Goal: Information Seeking & Learning: Learn about a topic

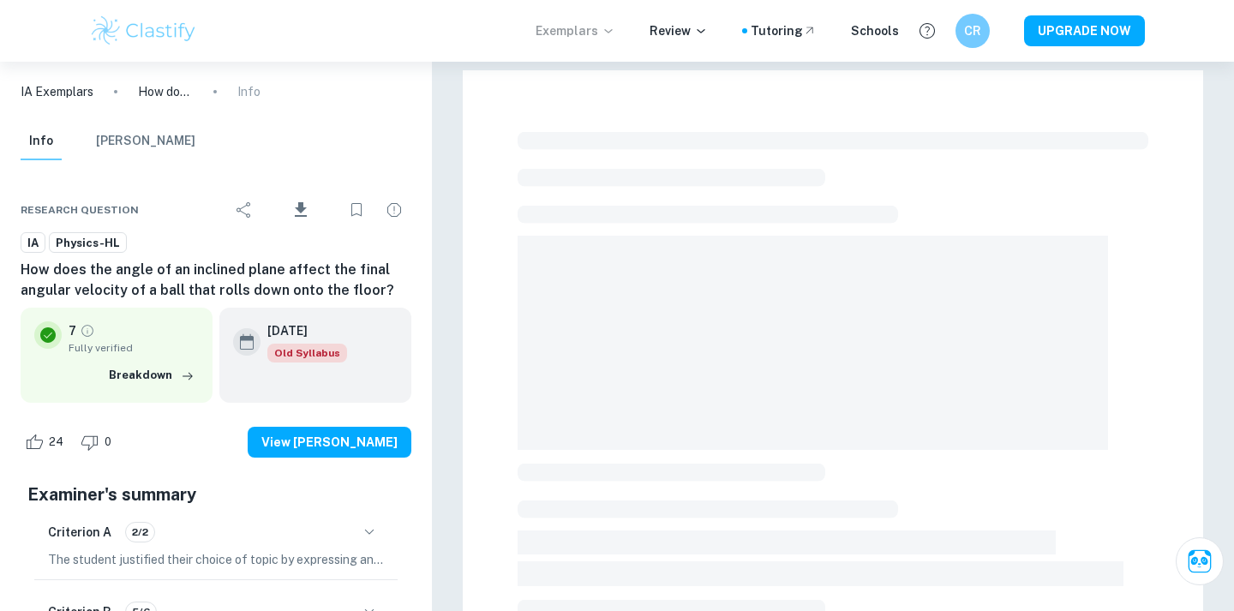
click at [573, 28] on p "Exemplars" at bounding box center [576, 30] width 80 height 19
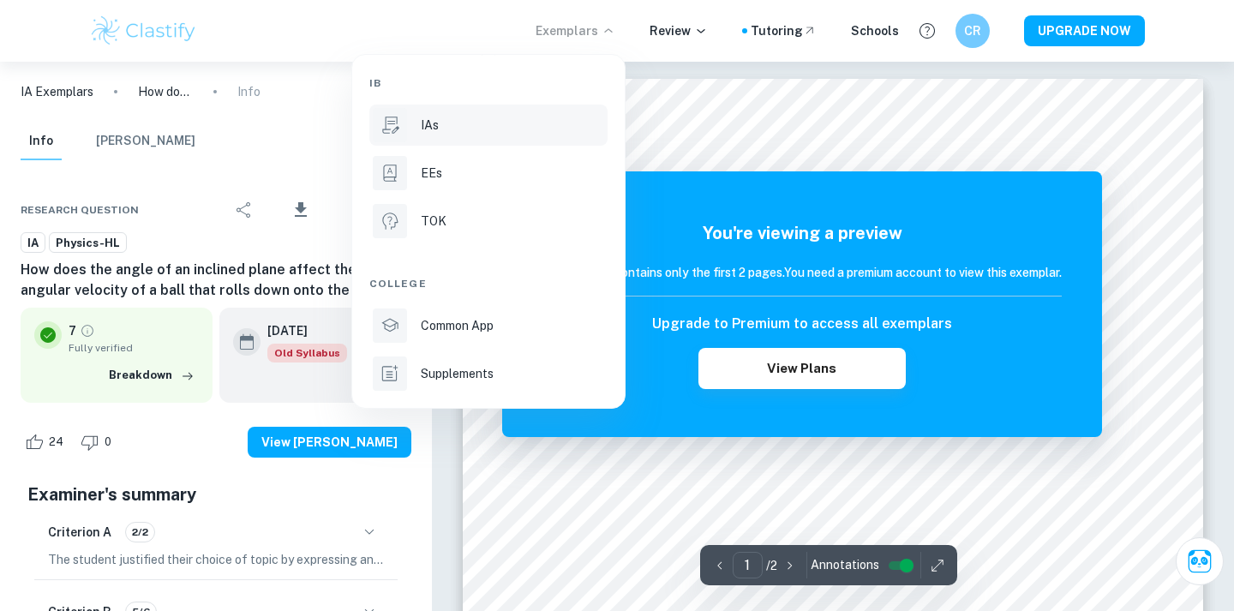
click at [528, 129] on div "IAs" at bounding box center [512, 125] width 183 height 19
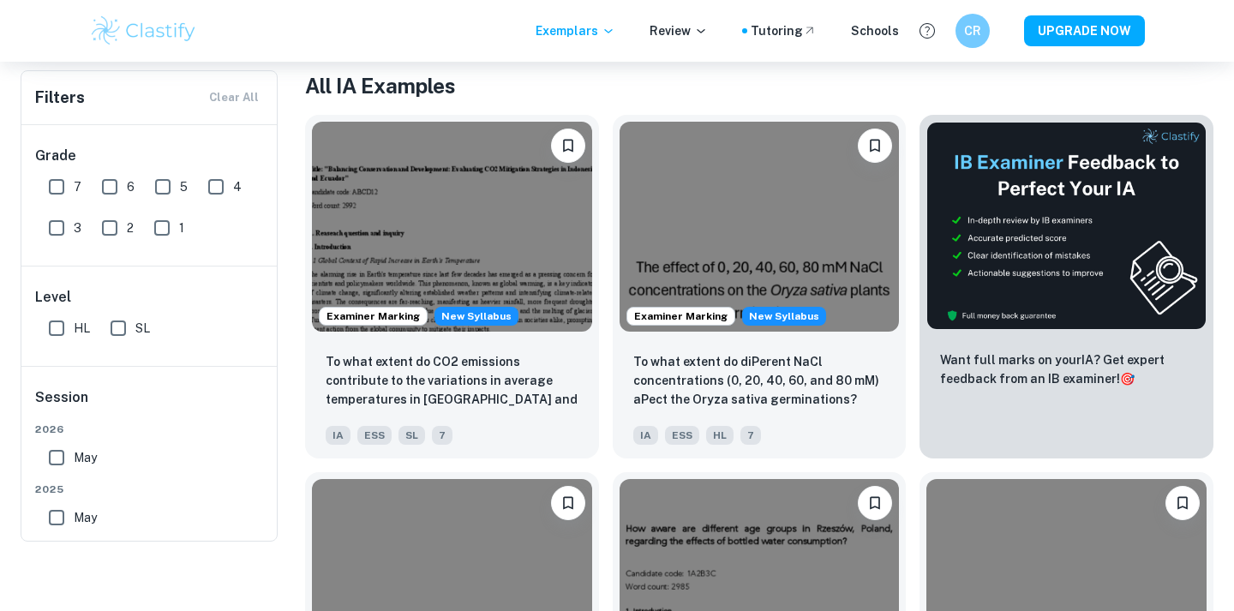
scroll to position [81, 0]
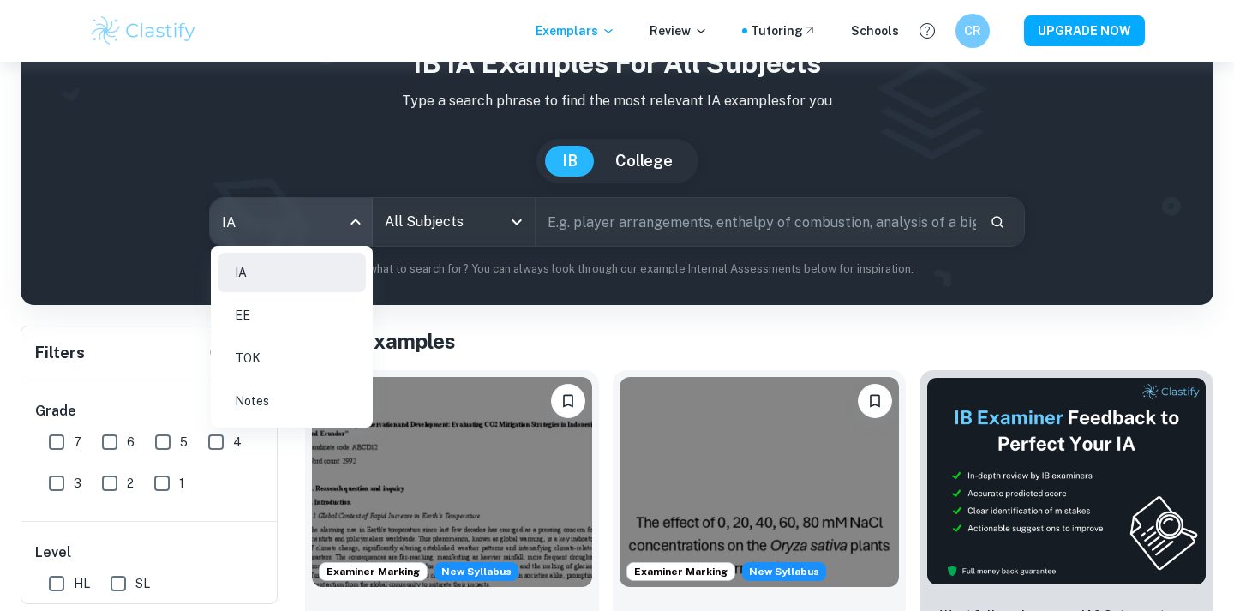
click at [332, 228] on body "We value your privacy We use cookies to enhance your browsing experience, serve…" at bounding box center [617, 286] width 1234 height 611
click at [427, 232] on div at bounding box center [617, 305] width 1234 height 611
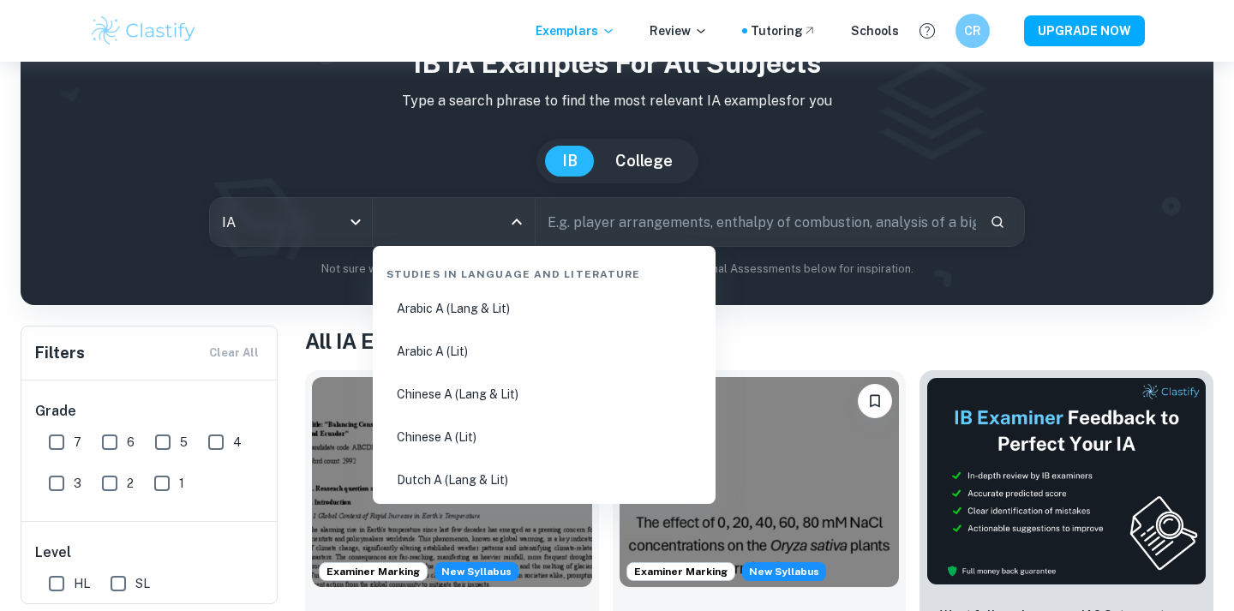
click at [426, 232] on input "All Subjects" at bounding box center [440, 222] width 121 height 33
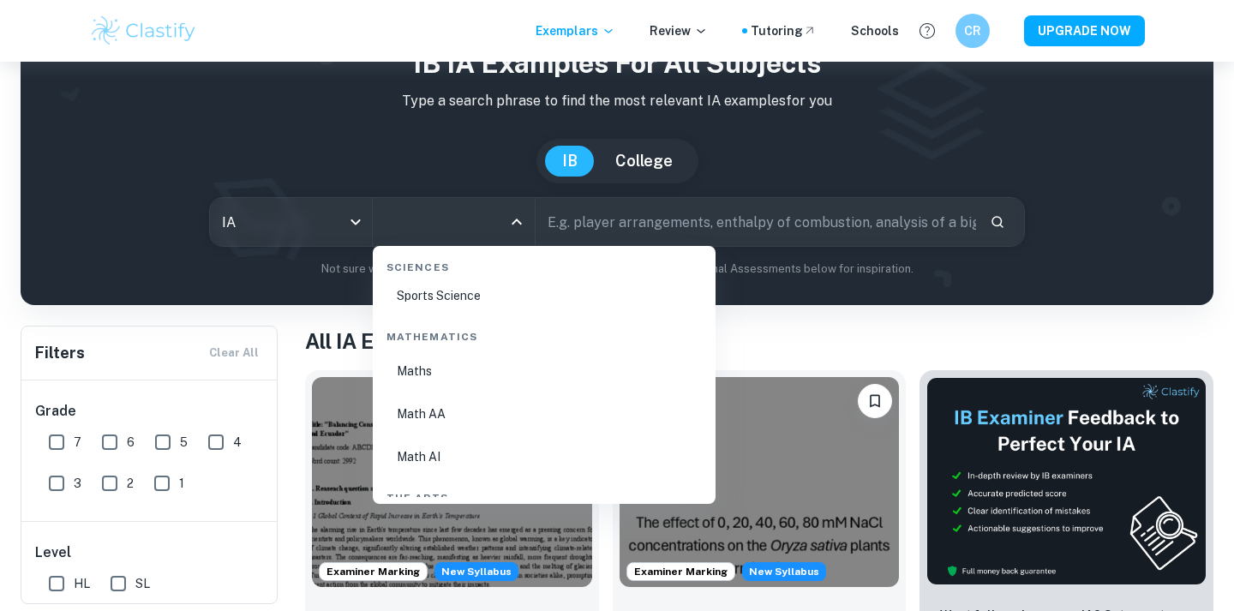
scroll to position [3325, 0]
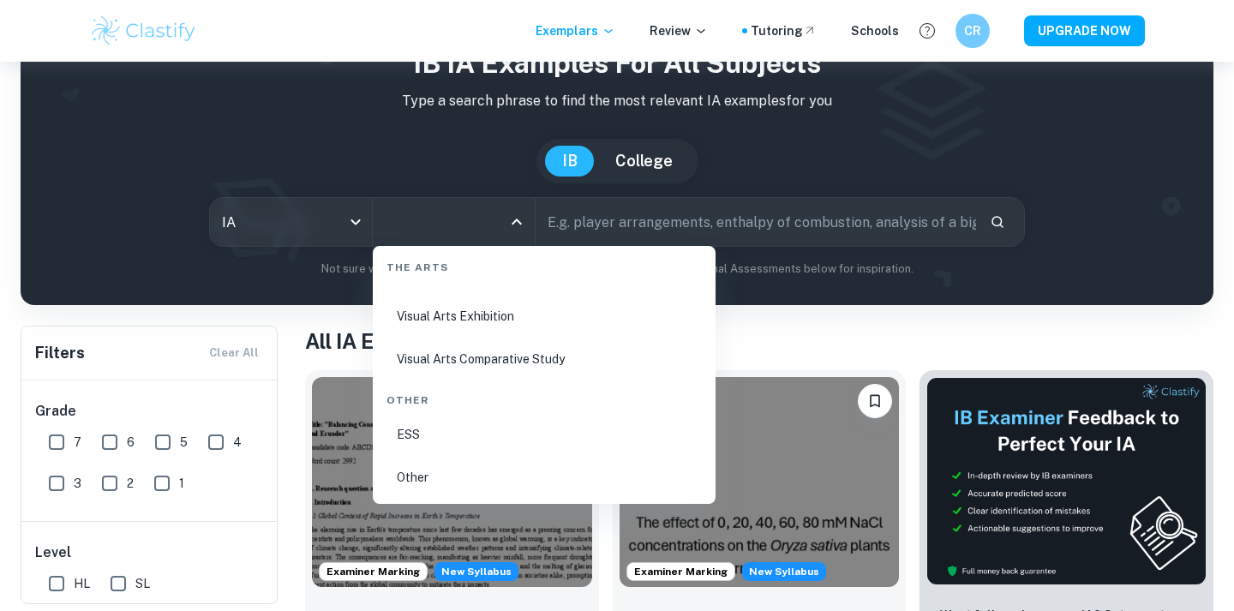
click at [491, 319] on li "Visual Arts Exhibition" at bounding box center [544, 315] width 329 height 39
type input "Visual Arts Exhibition"
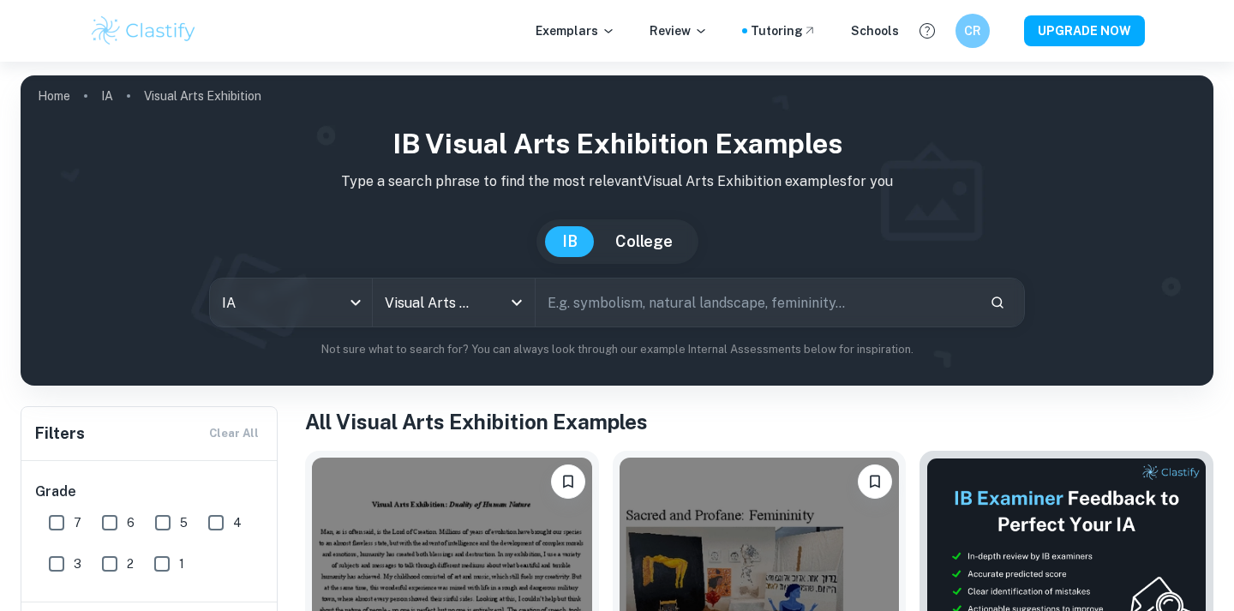
scroll to position [53, 0]
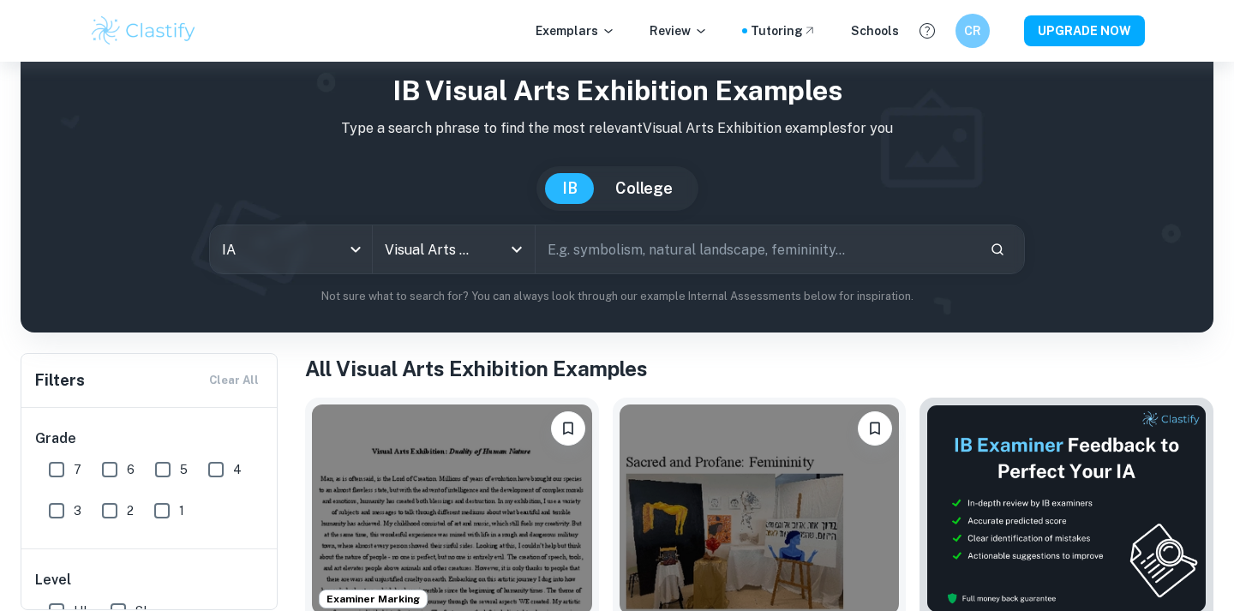
click at [475, 277] on div "IB Visual Arts Exhibition examples Type a search phrase to find the most releva…" at bounding box center [616, 187] width 1165 height 235
click at [474, 271] on div "Visual Arts Exhibition All Subjects" at bounding box center [454, 249] width 162 height 48
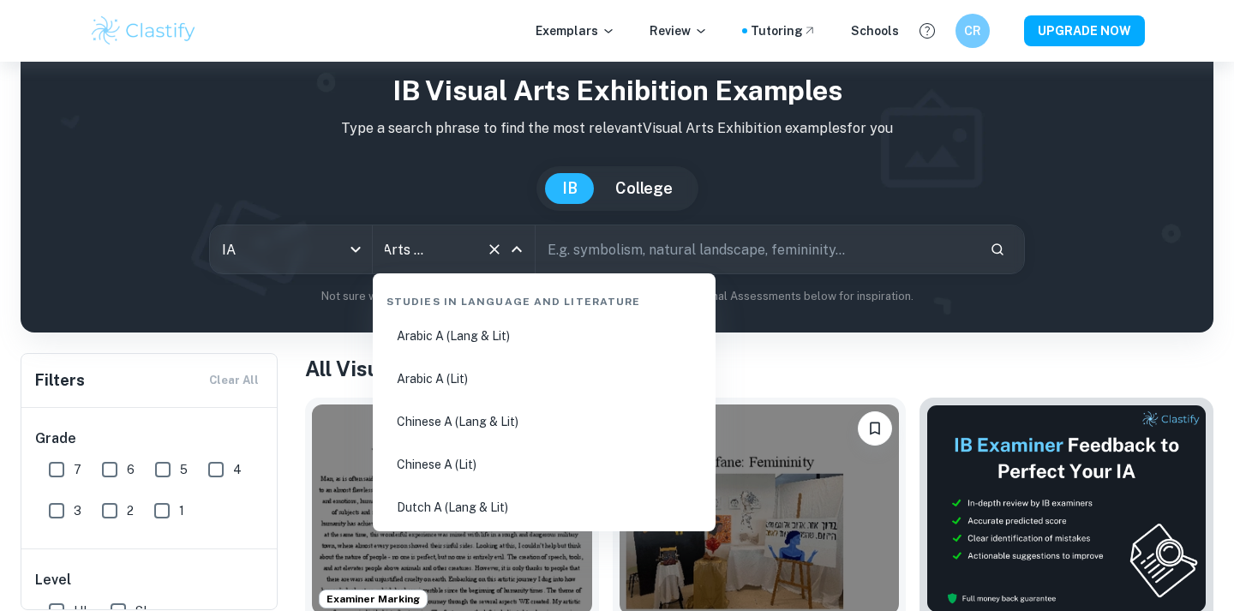
scroll to position [3164, 0]
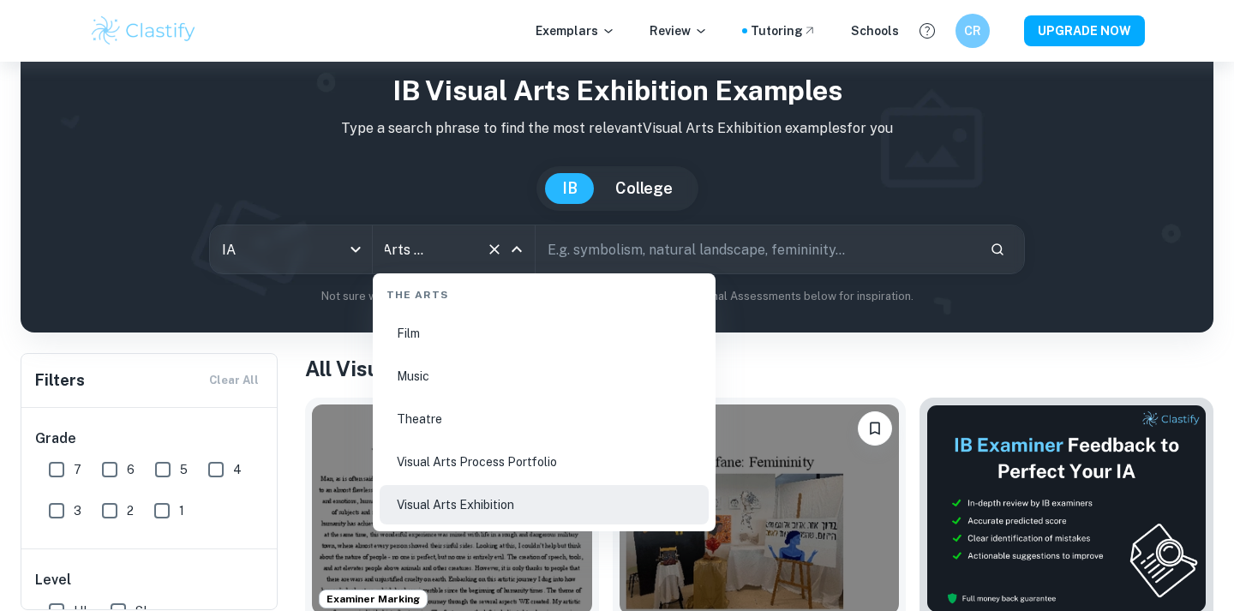
click at [516, 257] on icon "Close" at bounding box center [516, 249] width 21 height 21
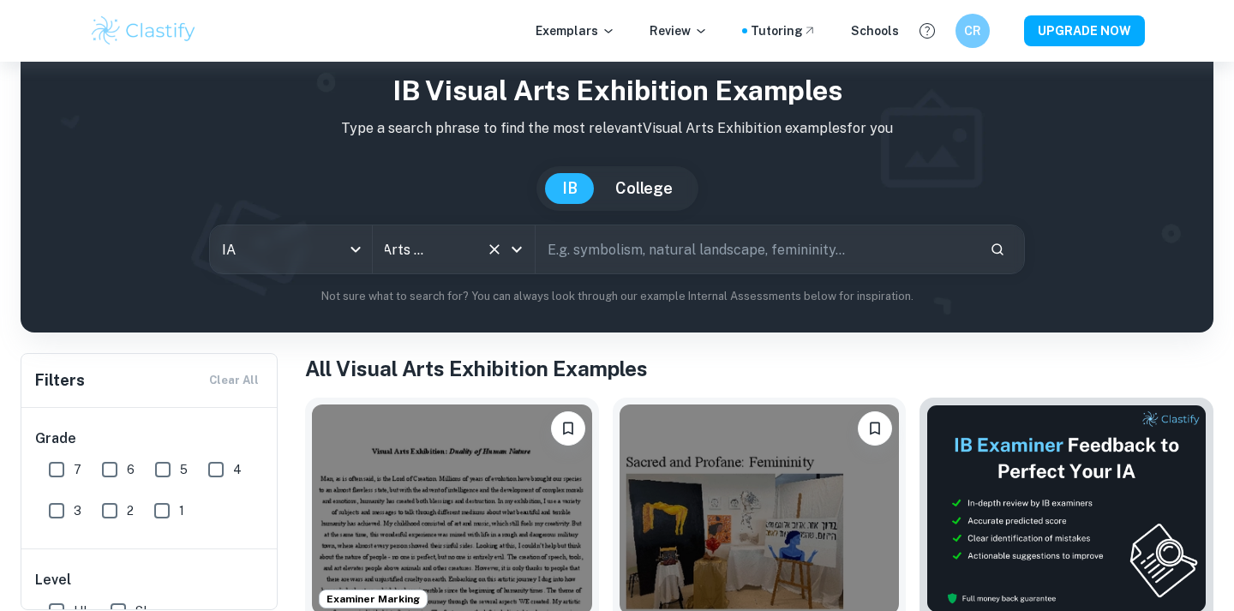
click at [512, 244] on icon "Open" at bounding box center [516, 249] width 21 height 21
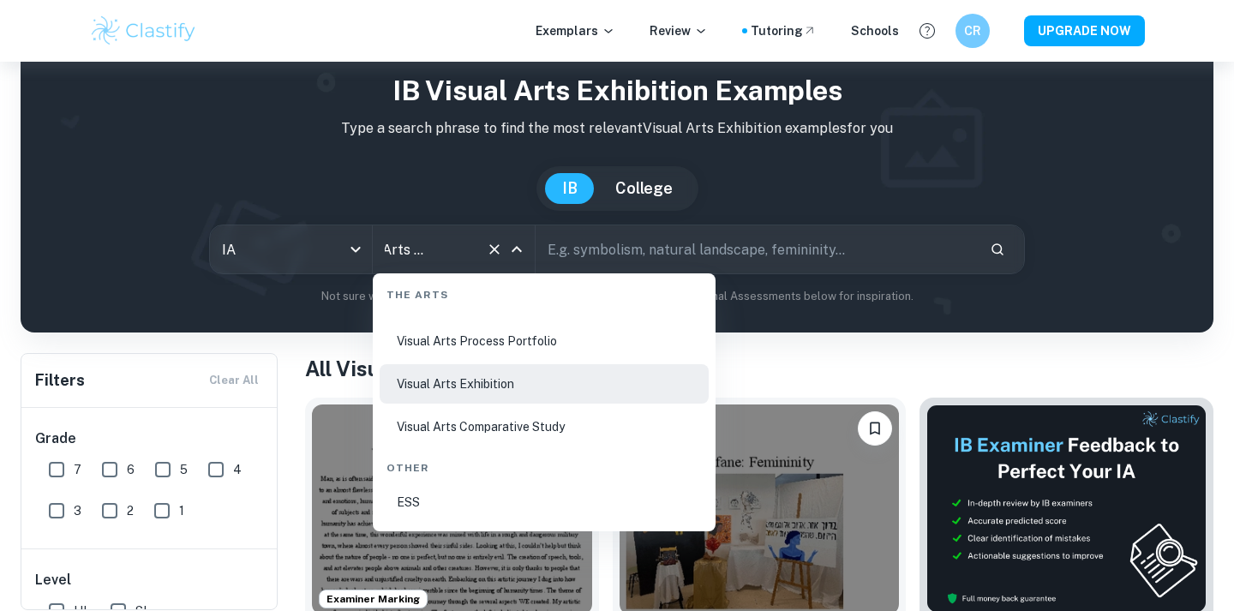
scroll to position [3297, 0]
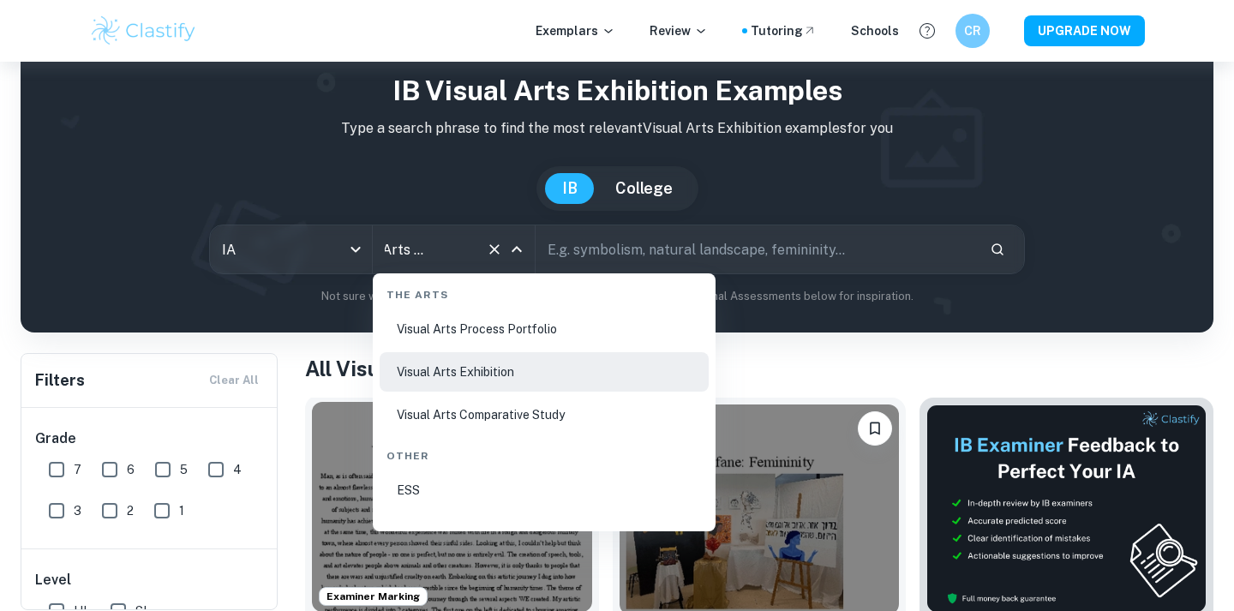
click at [561, 407] on li "Visual Arts Comparative Study" at bounding box center [544, 414] width 329 height 39
type input "Visual Arts Comparative Study"
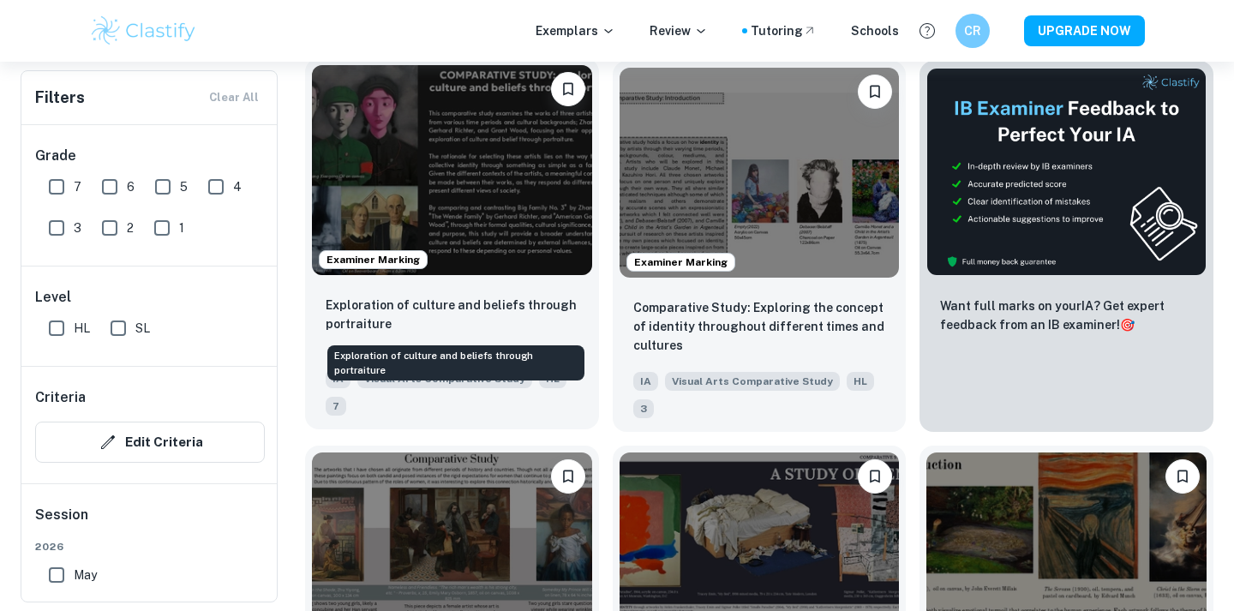
click at [535, 320] on p "Exploration of culture and beliefs through portraiture" at bounding box center [452, 315] width 253 height 38
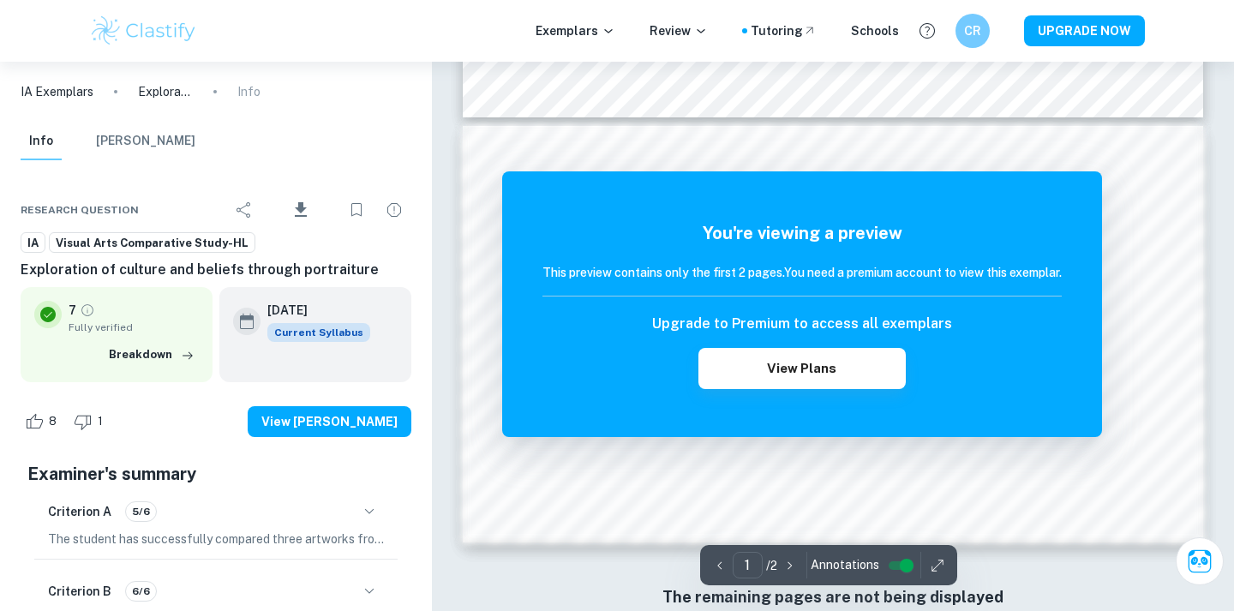
scroll to position [428, 0]
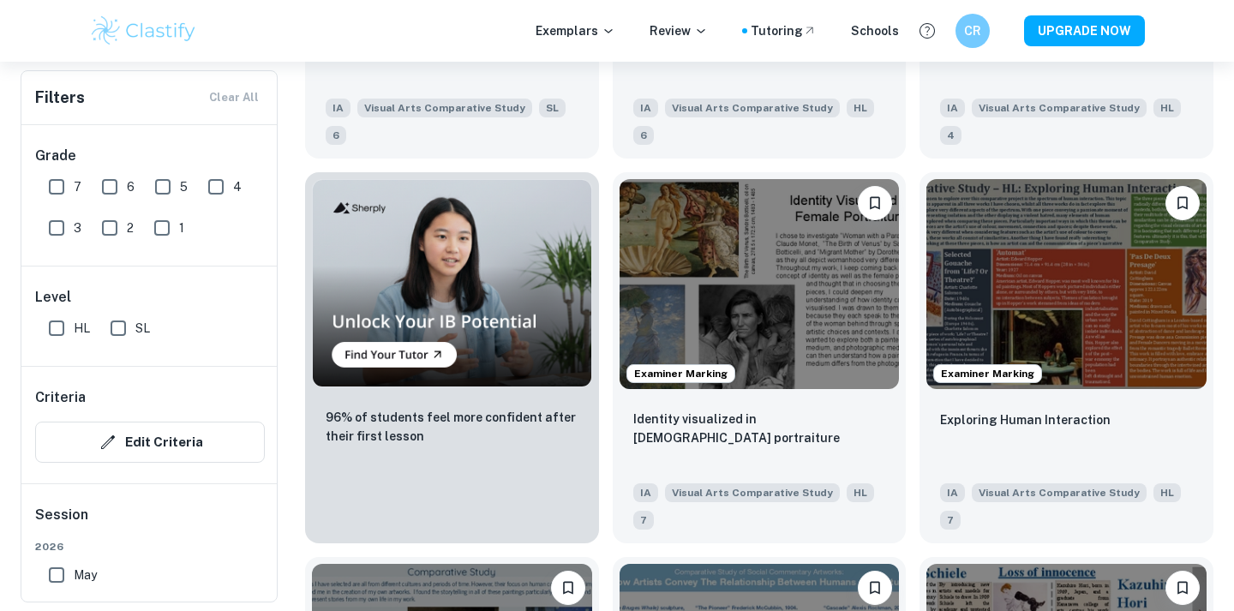
scroll to position [1057, 0]
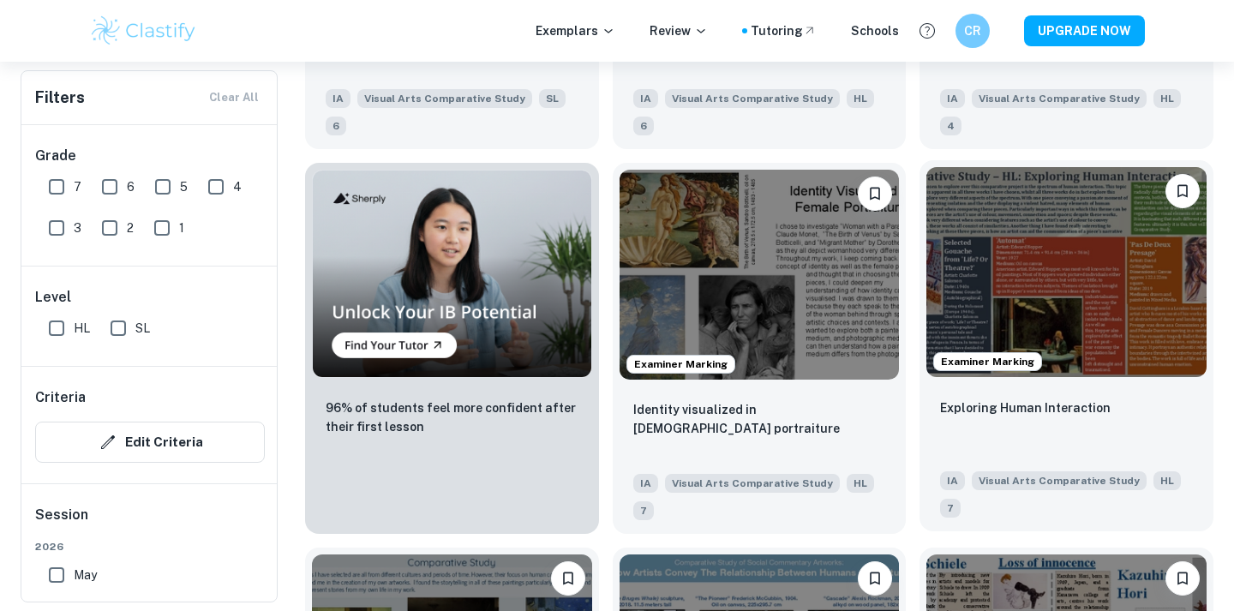
click at [1101, 324] on img at bounding box center [1066, 272] width 280 height 210
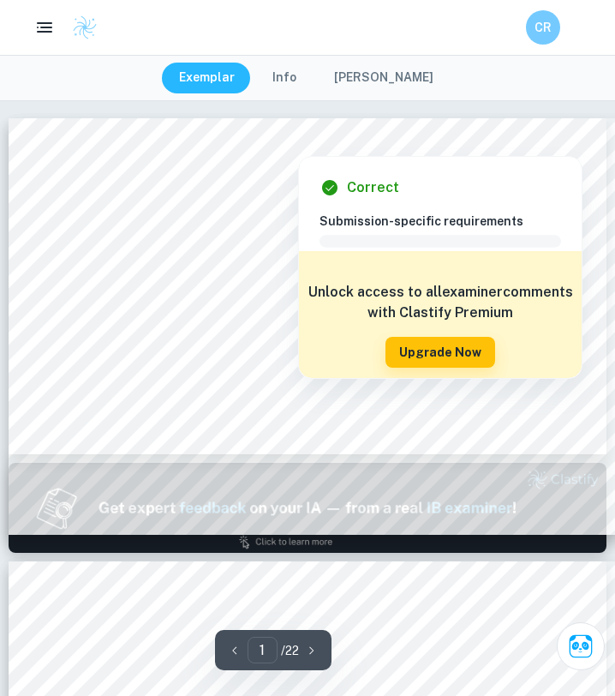
scroll to position [5, 0]
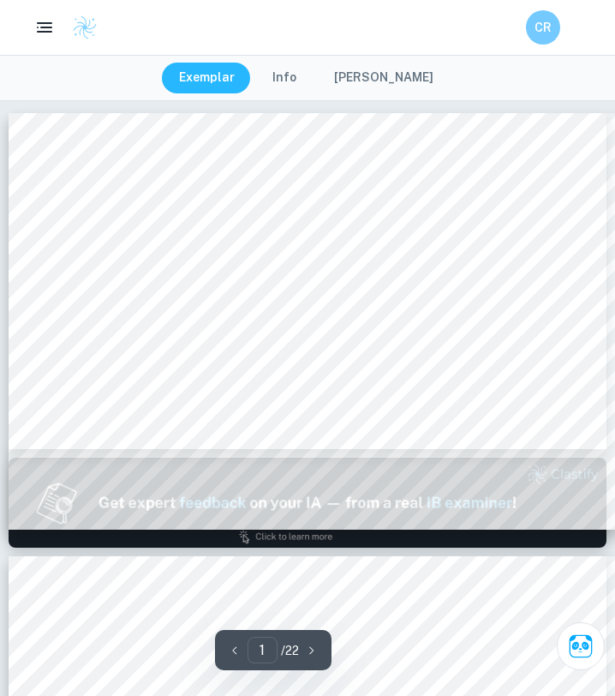
click at [458, 85] on div "Exemplar Info Mark Scheme" at bounding box center [307, 78] width 615 height 46
click at [494, 64] on div "Exemplar Info Mark Scheme" at bounding box center [307, 78] width 615 height 46
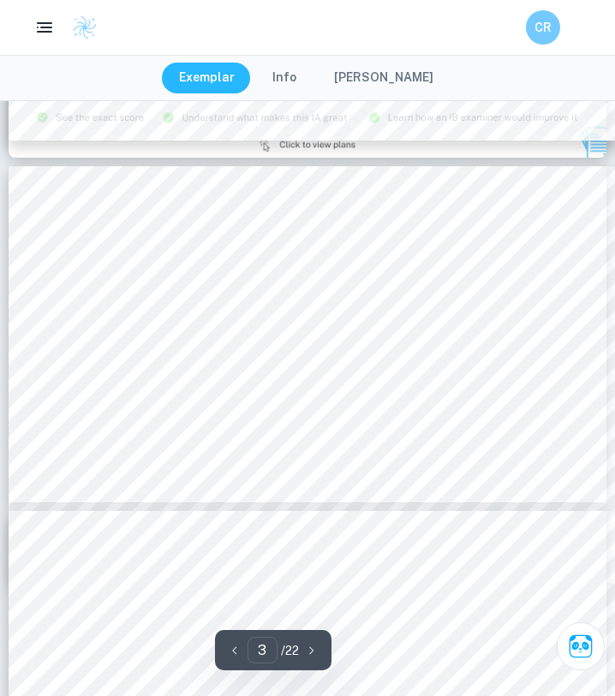
scroll to position [296, 0]
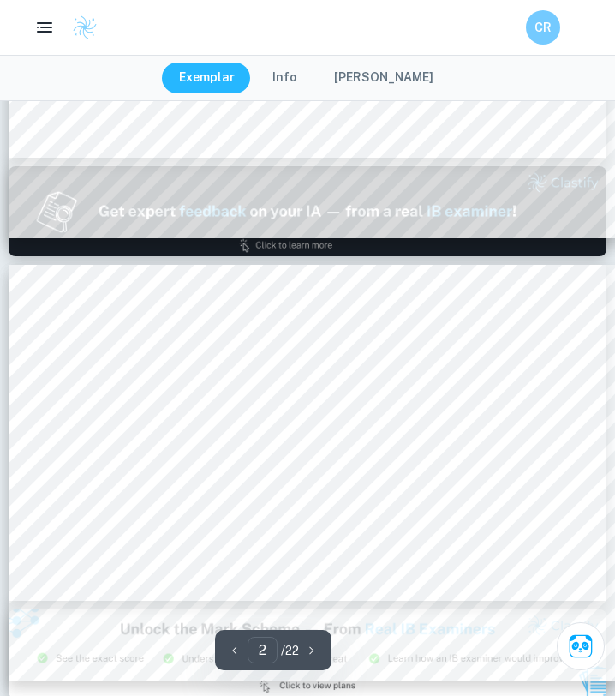
type input "1"
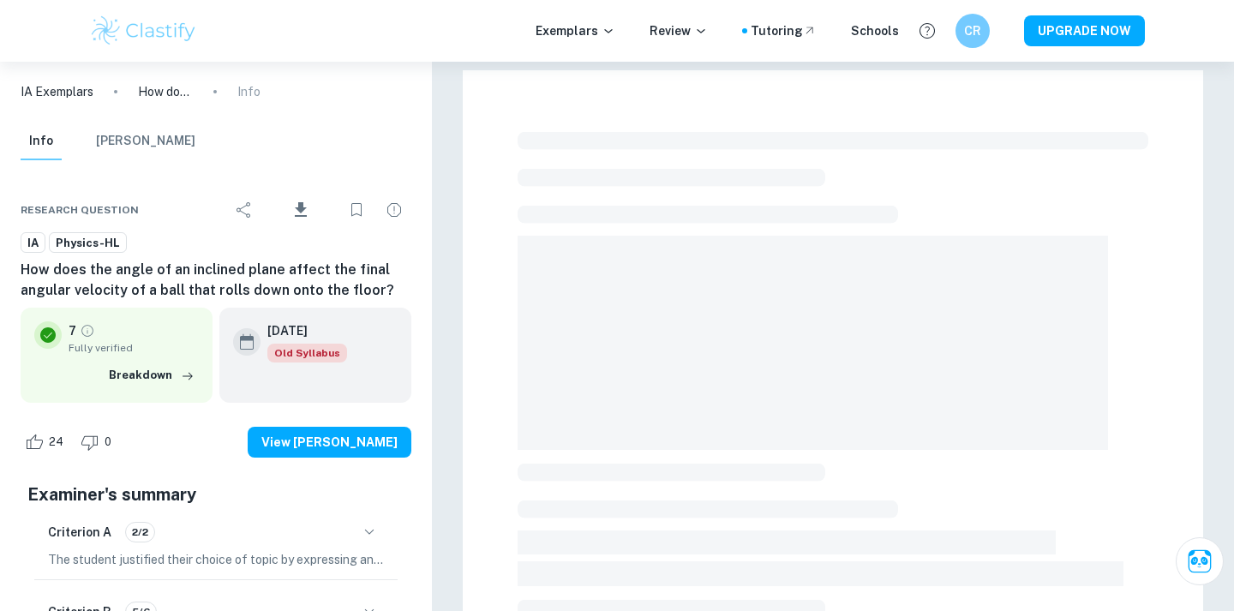
click at [592, 43] on div "Exemplars Review Tutoring Schools CR UPGRADE NOW" at bounding box center [617, 31] width 1097 height 34
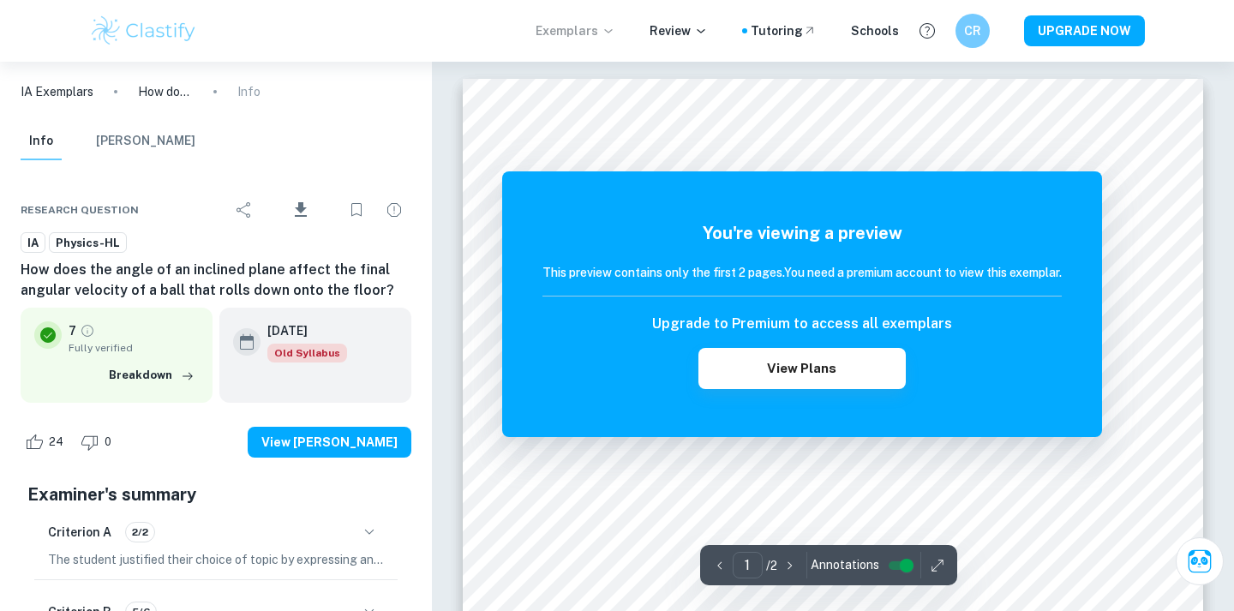
click at [601, 21] on p "Exemplars" at bounding box center [576, 30] width 80 height 19
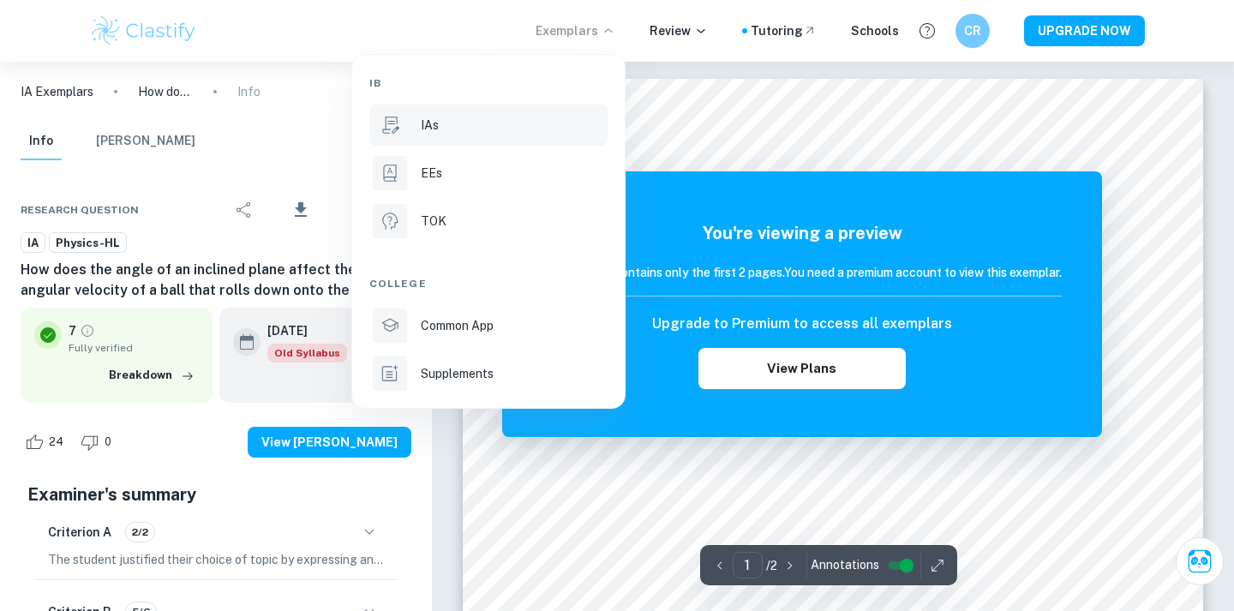
click at [525, 112] on li "IAs" at bounding box center [488, 125] width 238 height 41
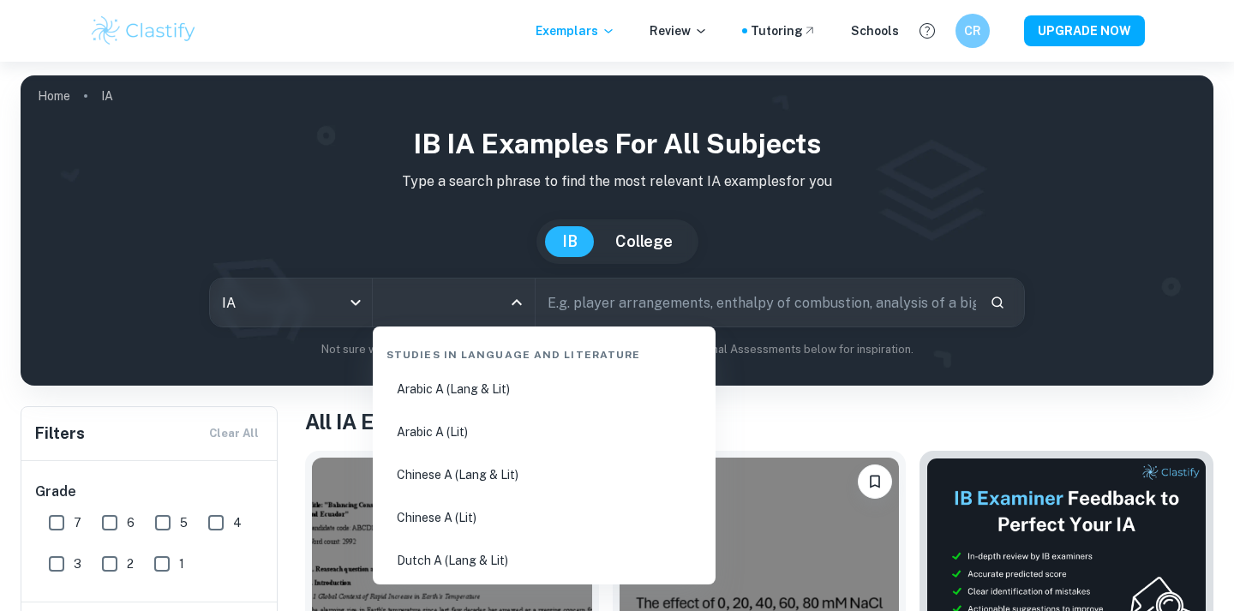
click at [494, 299] on input "All Subjects" at bounding box center [440, 302] width 121 height 33
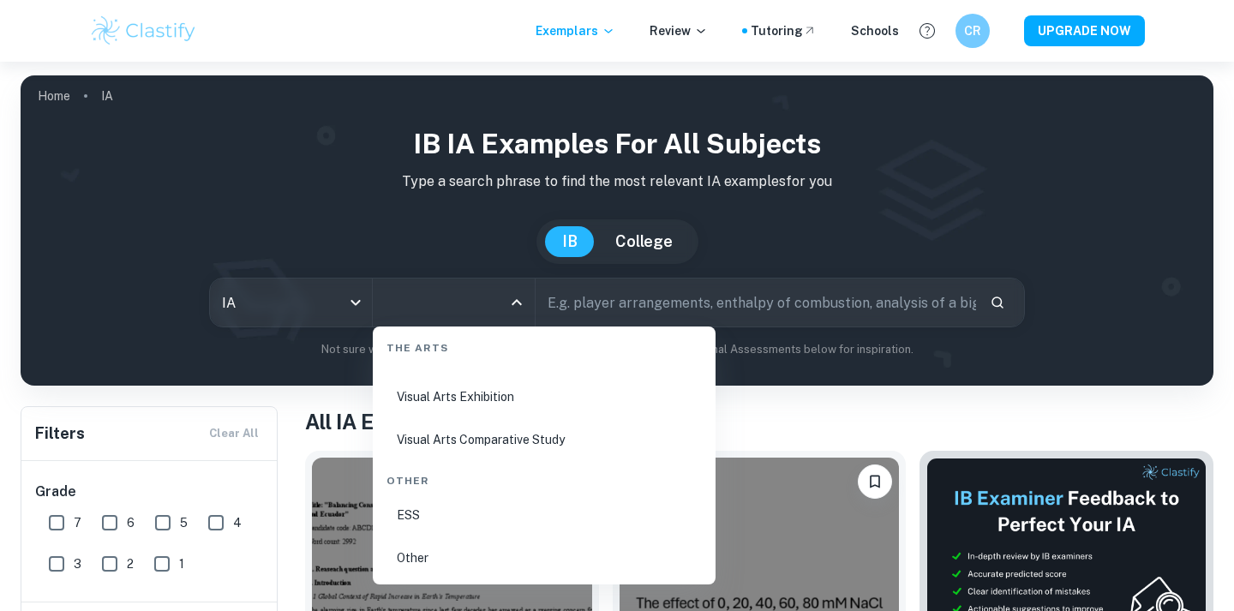
click at [559, 441] on li "Visual Arts Comparative Study" at bounding box center [544, 439] width 329 height 39
type input "Visual Arts Comparative Study"
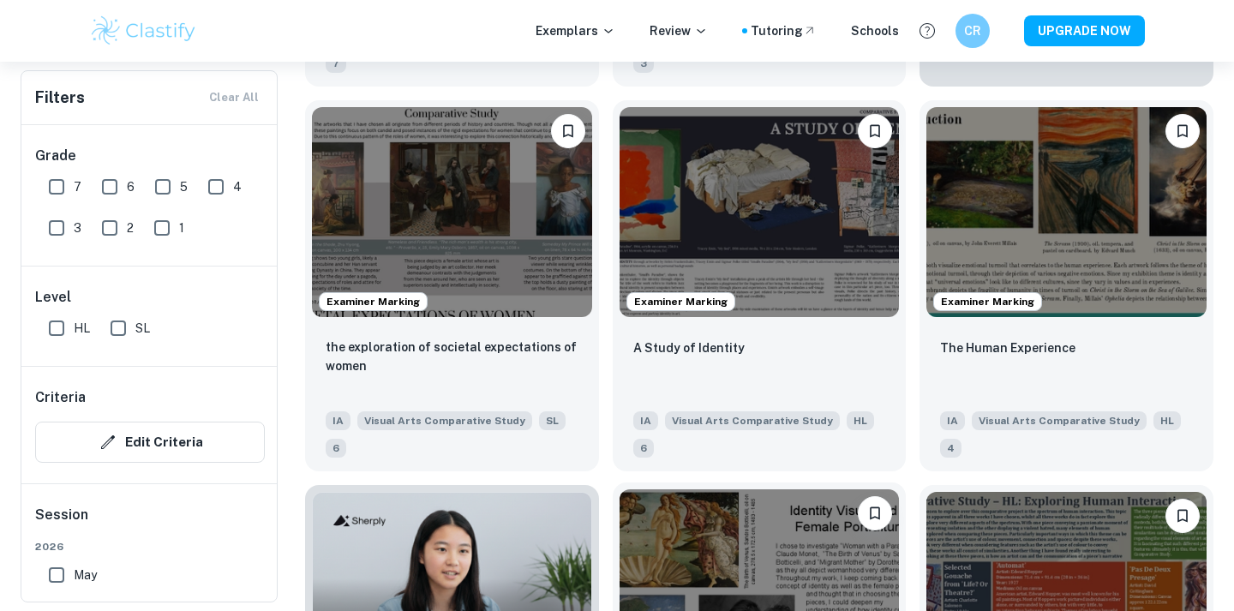
scroll to position [739, 0]
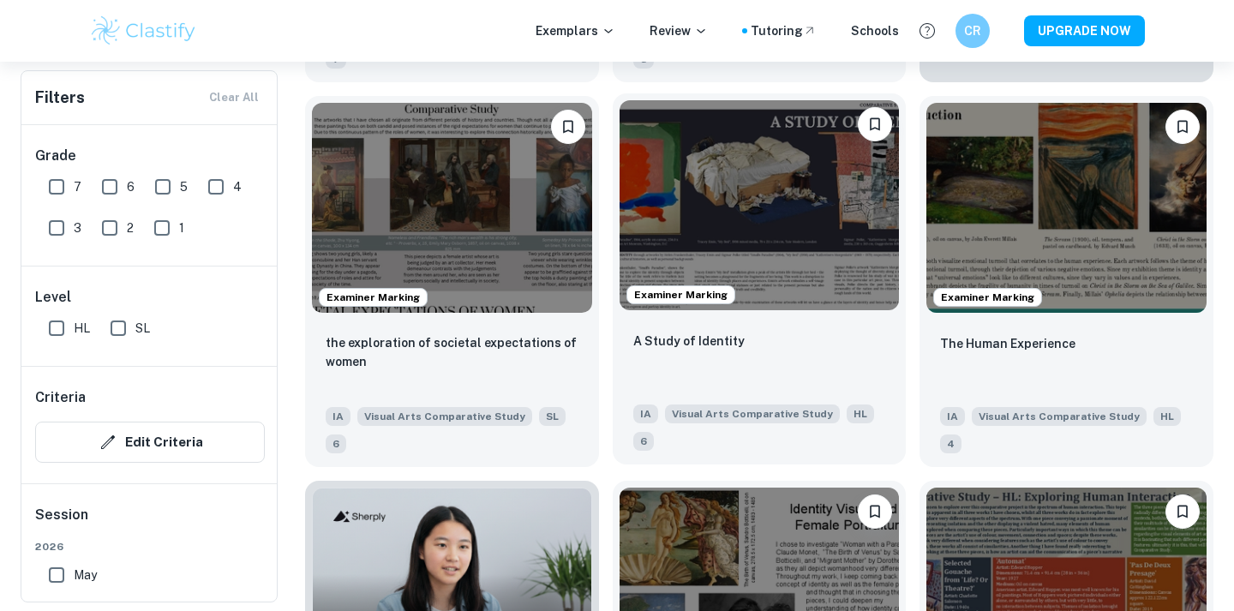
click at [749, 223] on img at bounding box center [759, 205] width 280 height 210
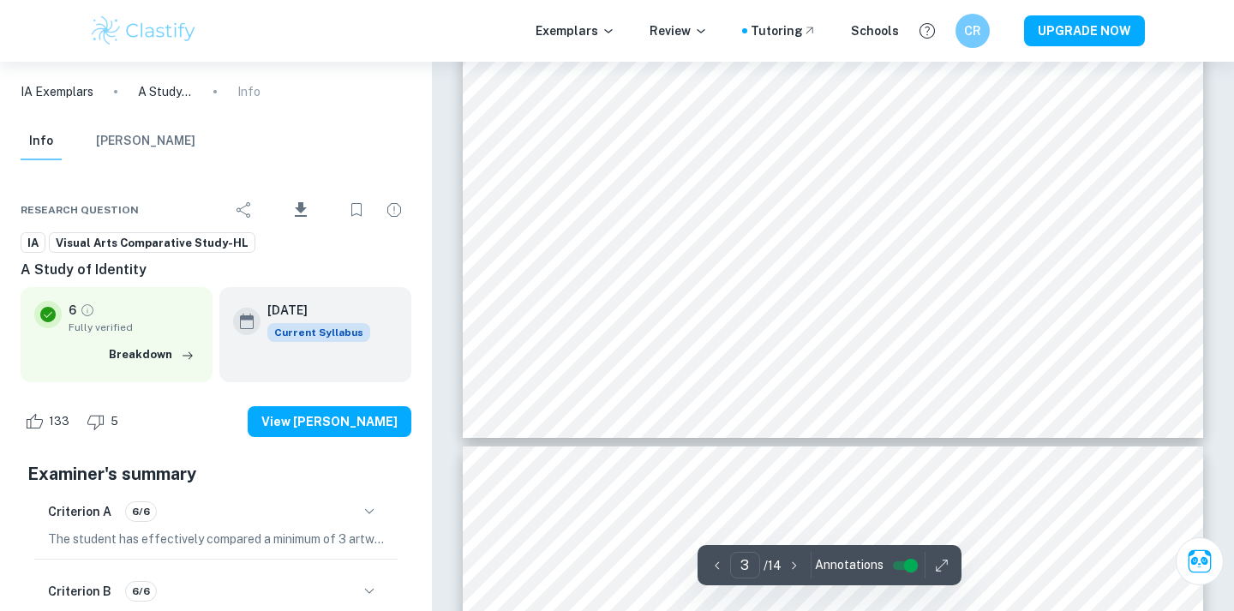
scroll to position [636, 0]
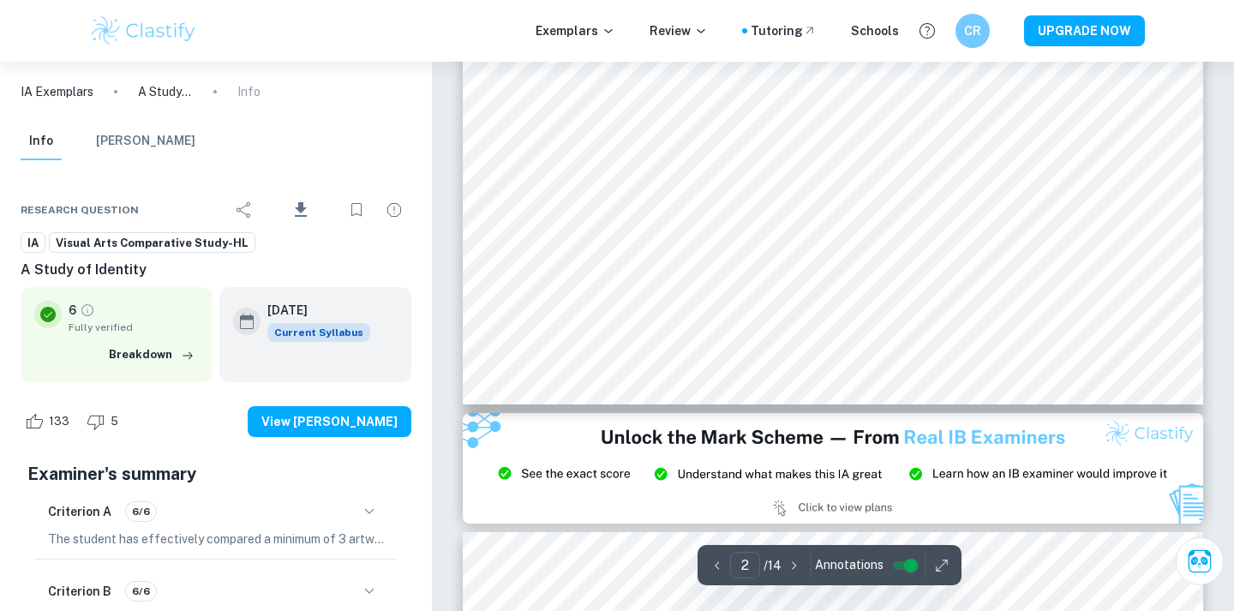
type input "1"
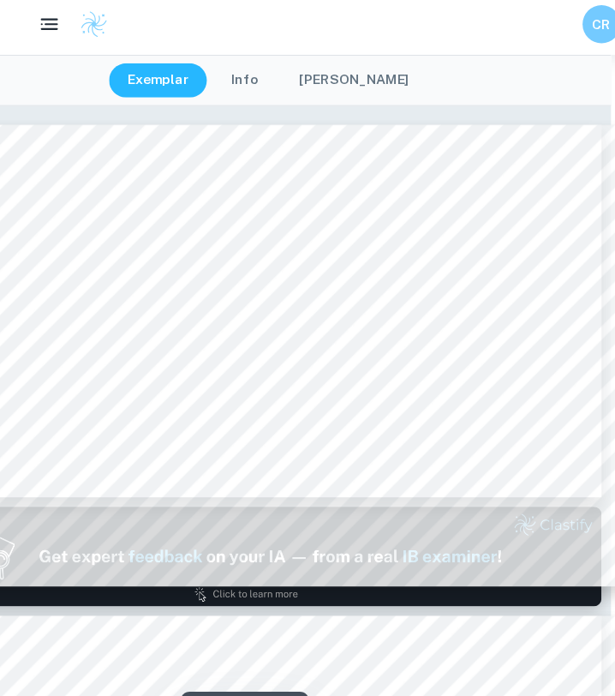
scroll to position [0, 63]
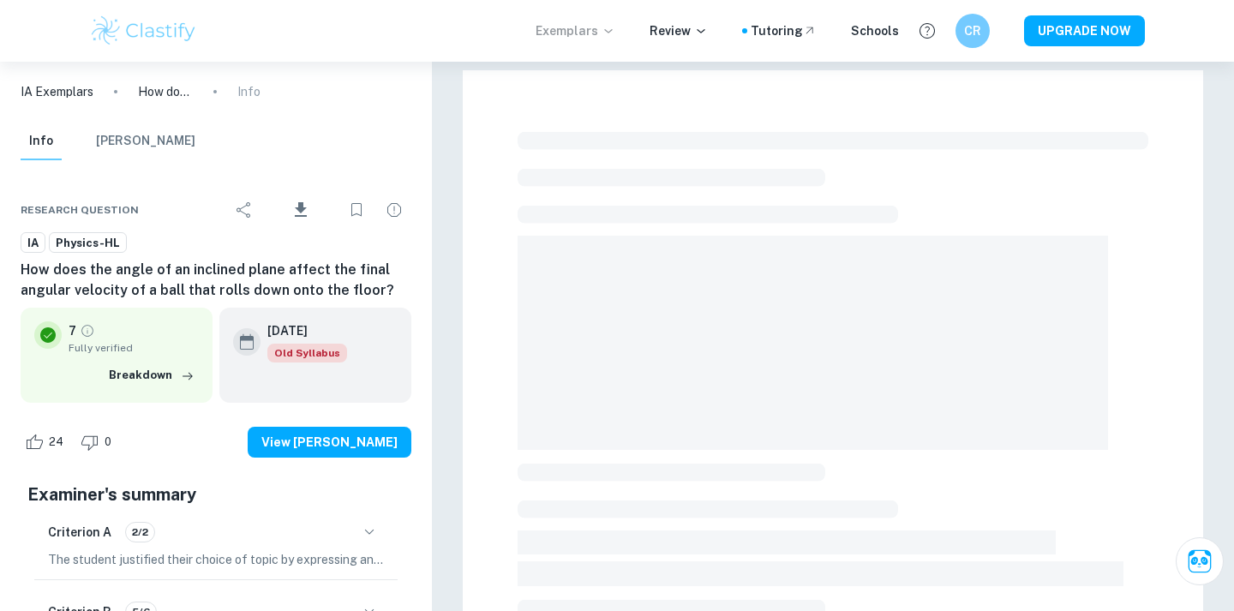
click at [593, 24] on p "Exemplars" at bounding box center [576, 30] width 80 height 19
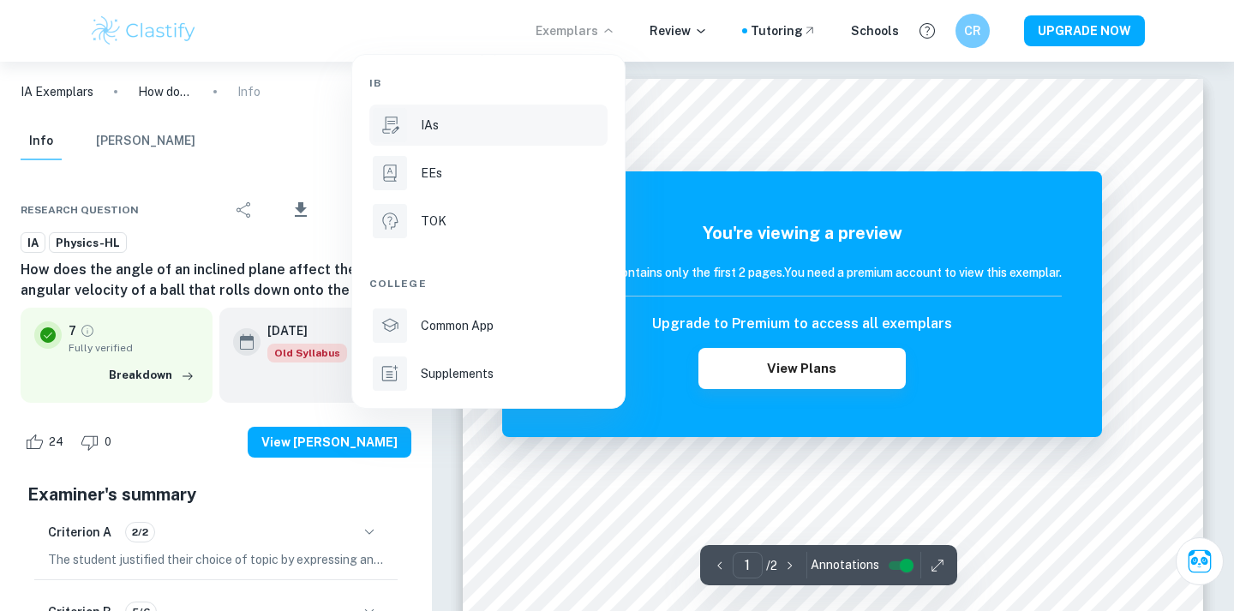
click at [532, 126] on div "IAs" at bounding box center [512, 125] width 183 height 19
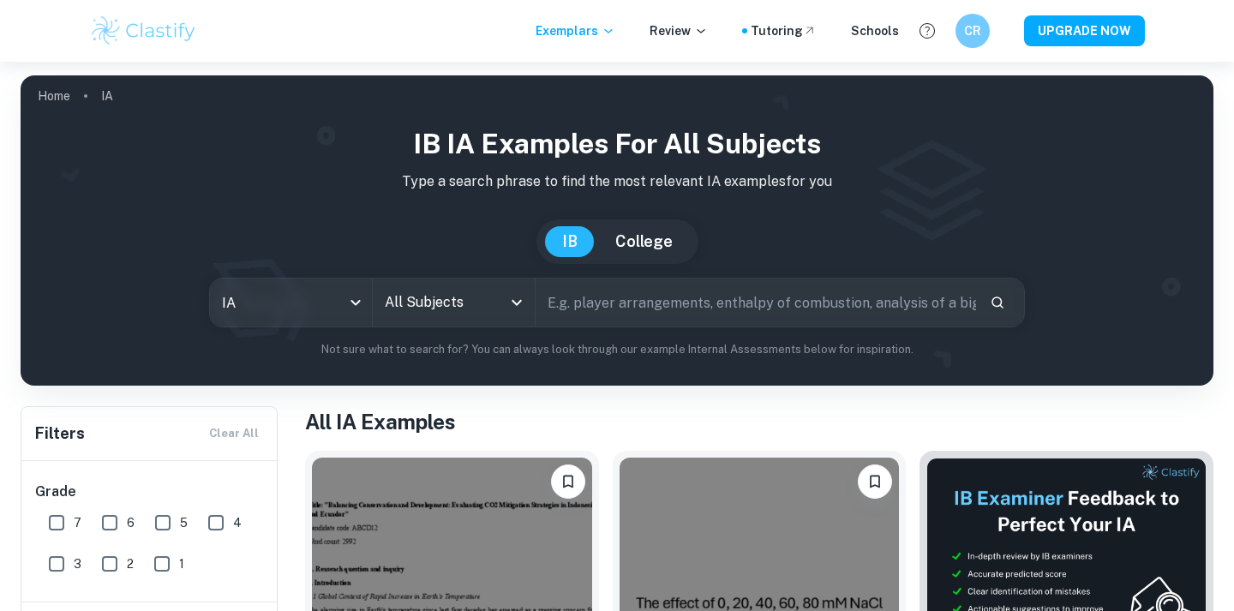
click at [473, 309] on input "All Subjects" at bounding box center [440, 302] width 121 height 33
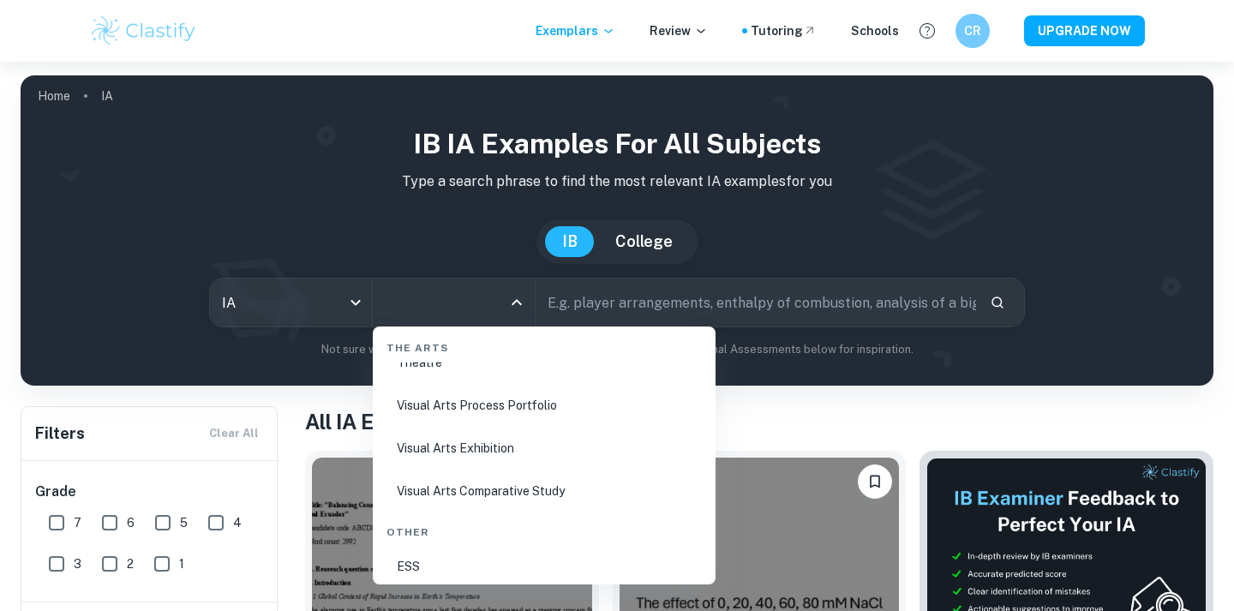
scroll to position [3325, 0]
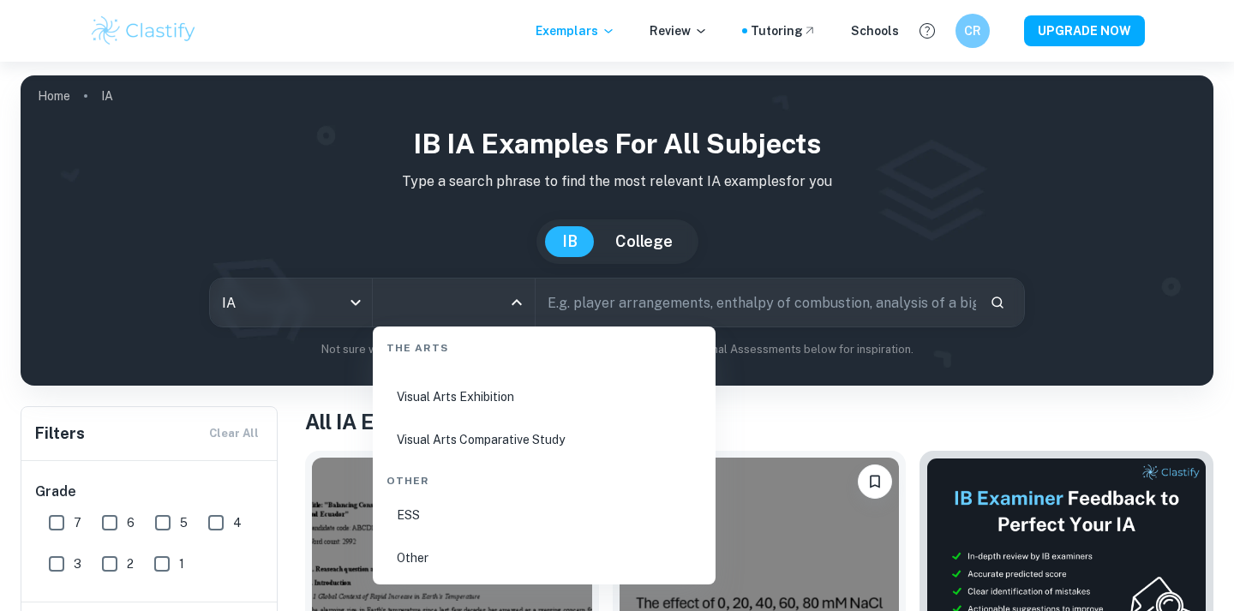
click at [508, 427] on li "Visual Arts Comparative Study" at bounding box center [544, 439] width 329 height 39
type input "Visual Arts Comparative Study"
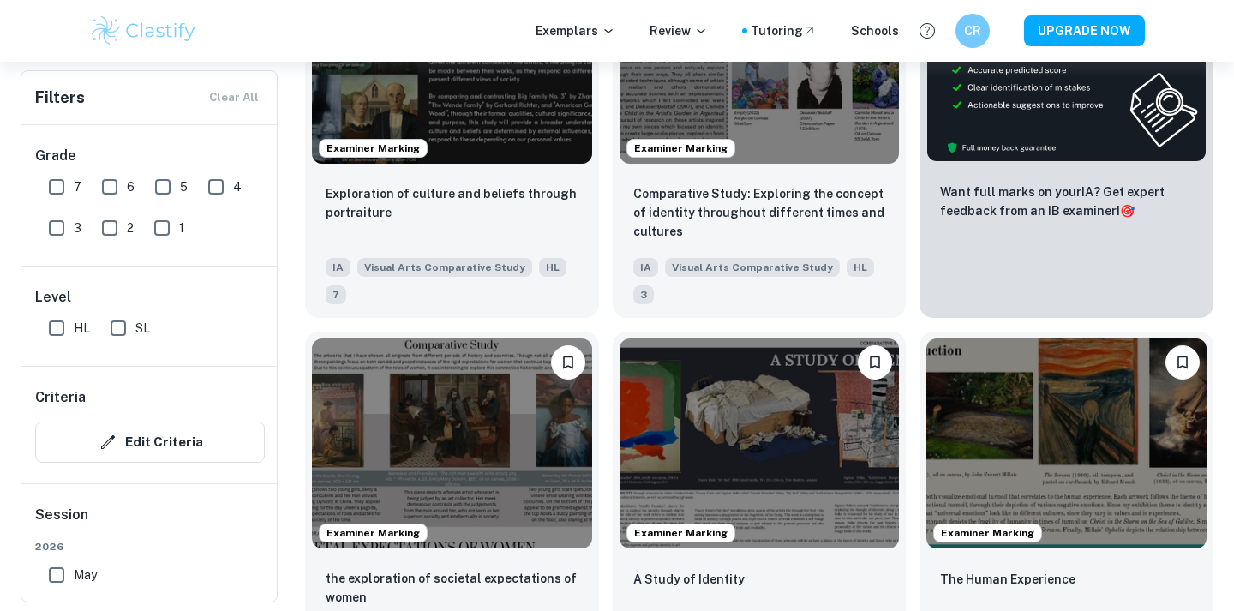
scroll to position [514, 0]
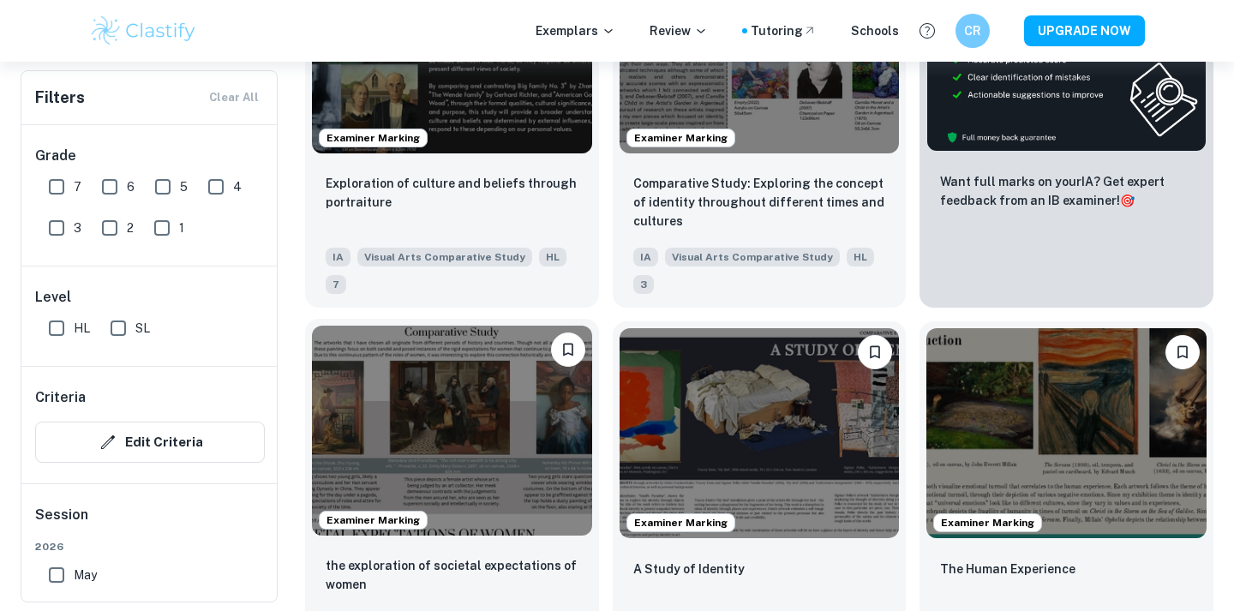
click at [548, 420] on img at bounding box center [452, 431] width 280 height 210
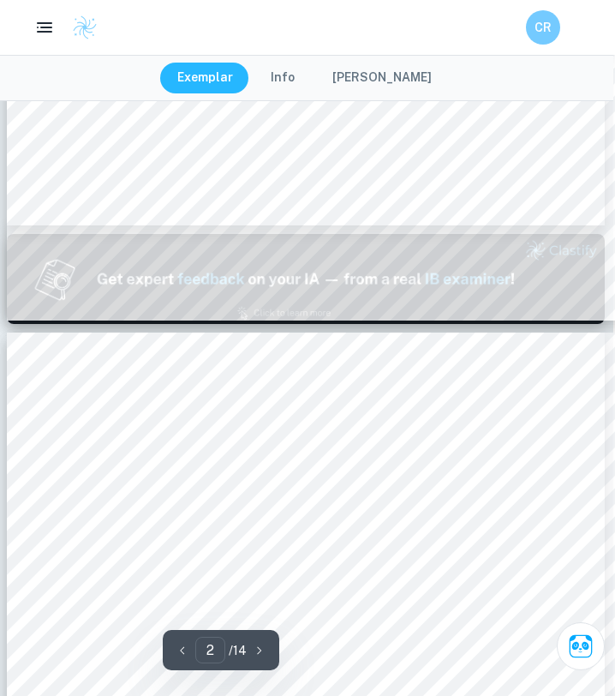
scroll to position [291, 5]
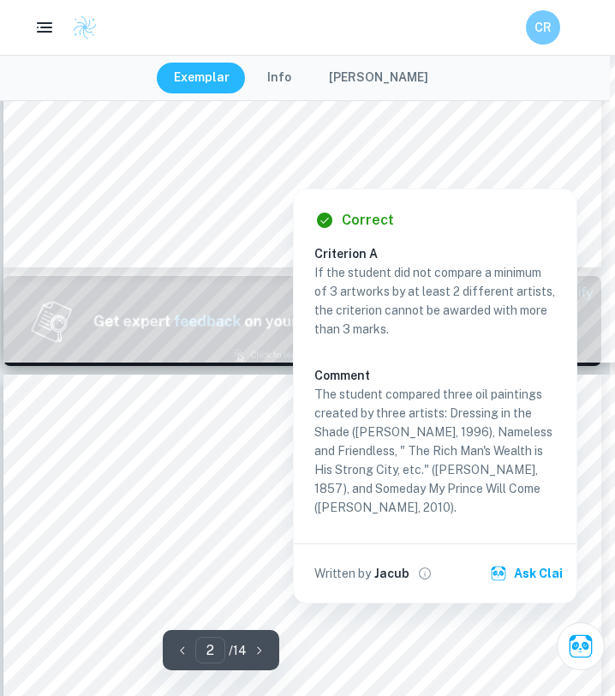
type input "1"
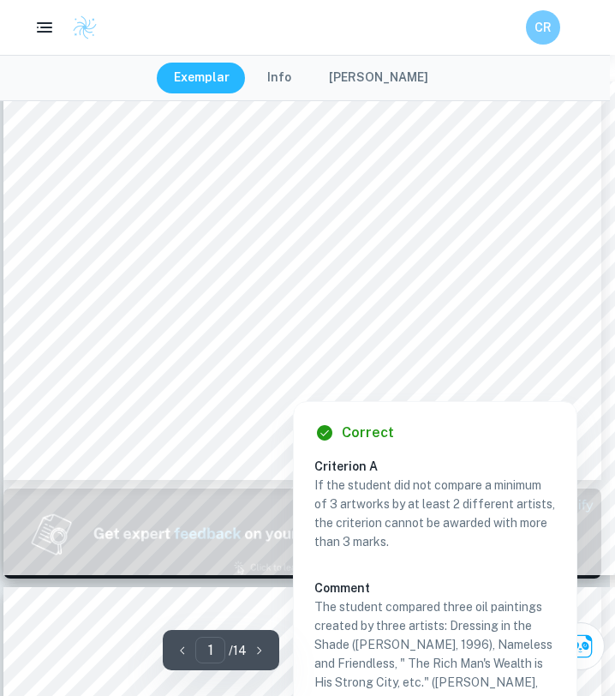
scroll to position [32, 5]
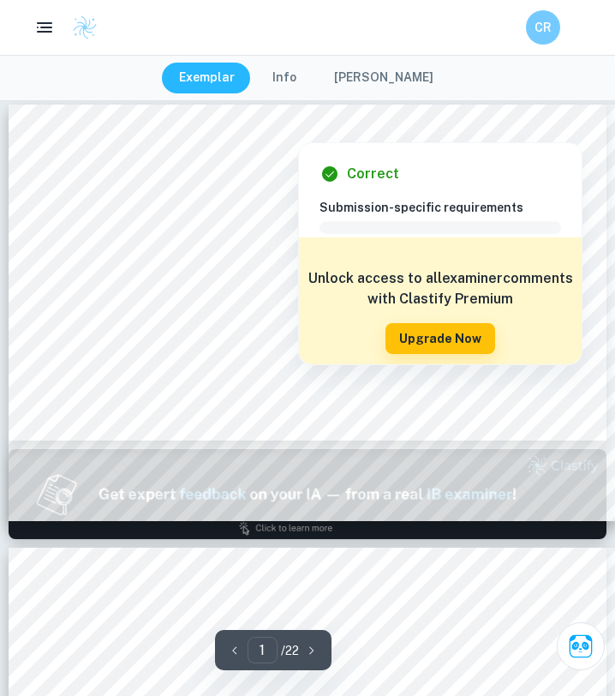
scroll to position [18, 0]
